Goal: Check status: Check status

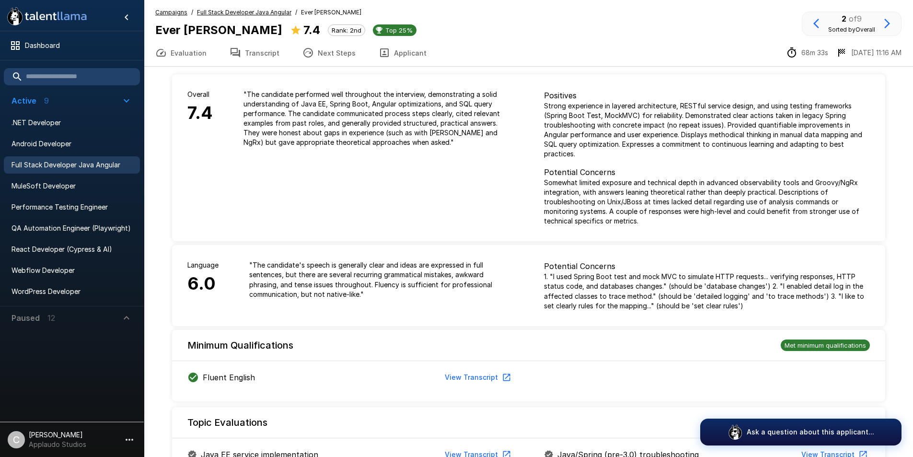
click at [239, 12] on u "Full Stack Developer Java Angular" at bounding box center [244, 12] width 94 height 7
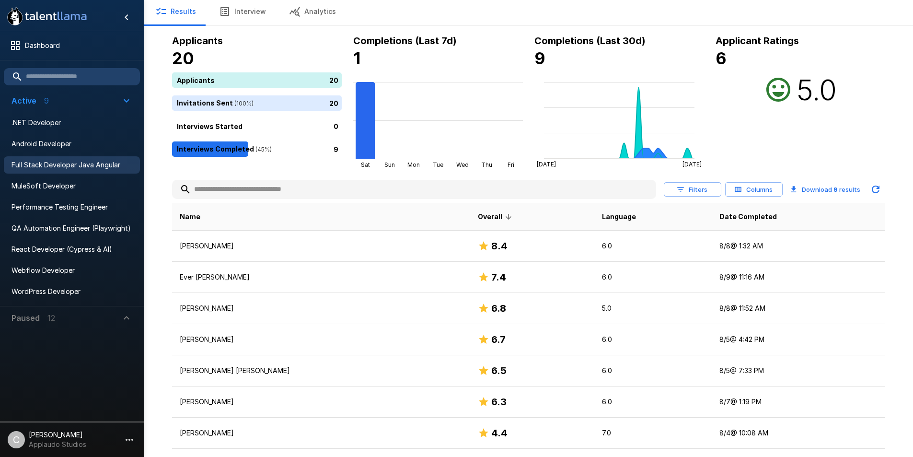
scroll to position [28, 0]
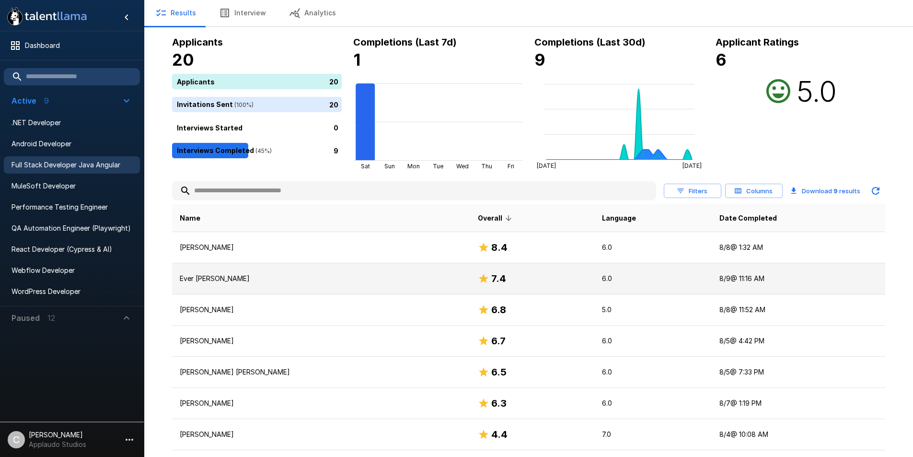
click at [251, 282] on p "Ever [PERSON_NAME]" at bounding box center [321, 279] width 283 height 10
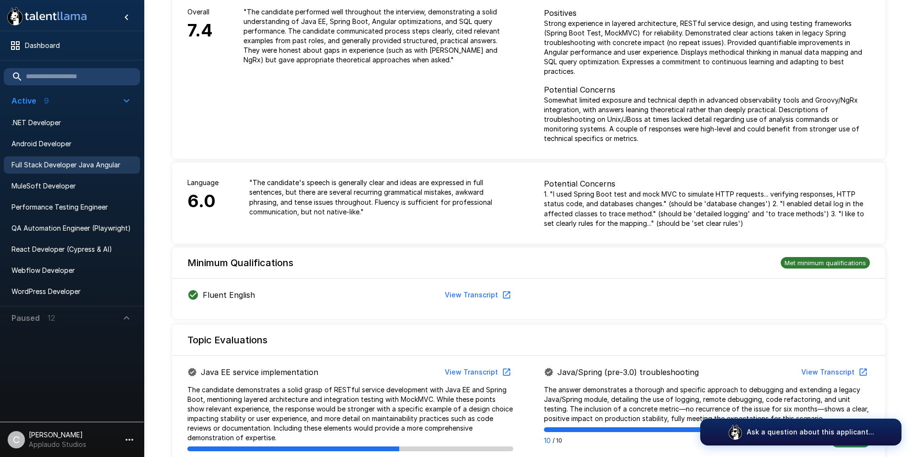
scroll to position [83, 0]
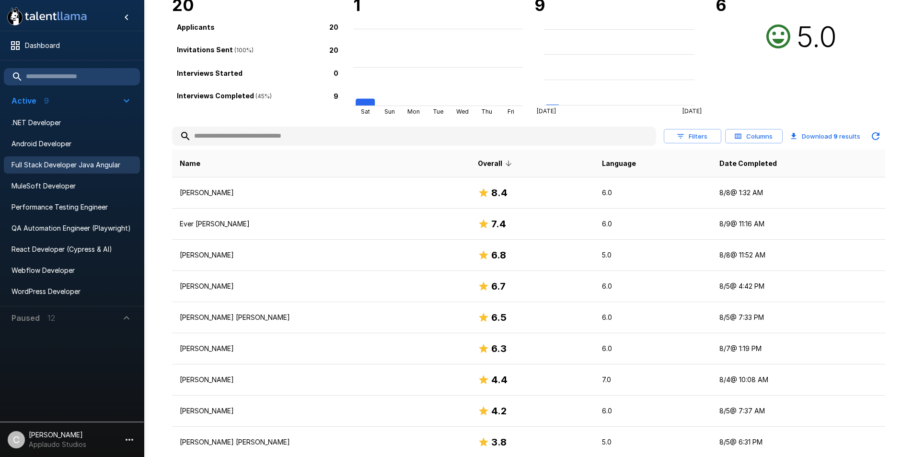
scroll to position [28, 0]
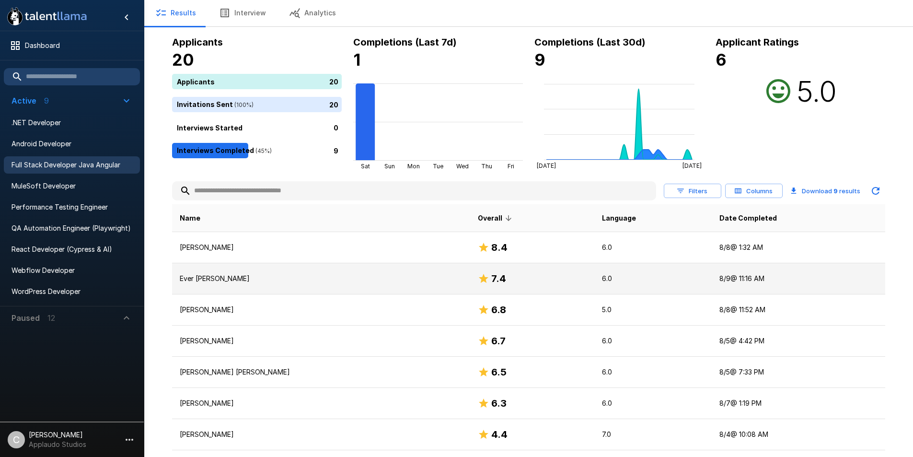
click at [305, 279] on p "Ever [PERSON_NAME]" at bounding box center [321, 279] width 283 height 10
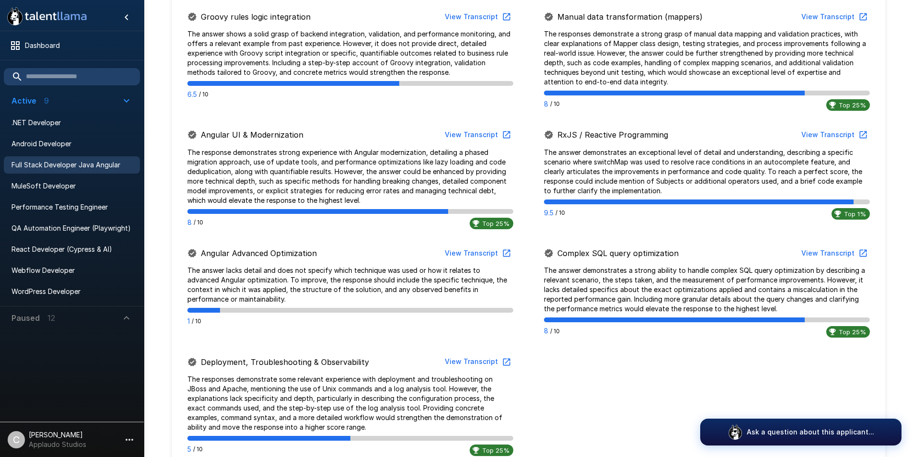
scroll to position [556, 0]
